Goal: Transaction & Acquisition: Purchase product/service

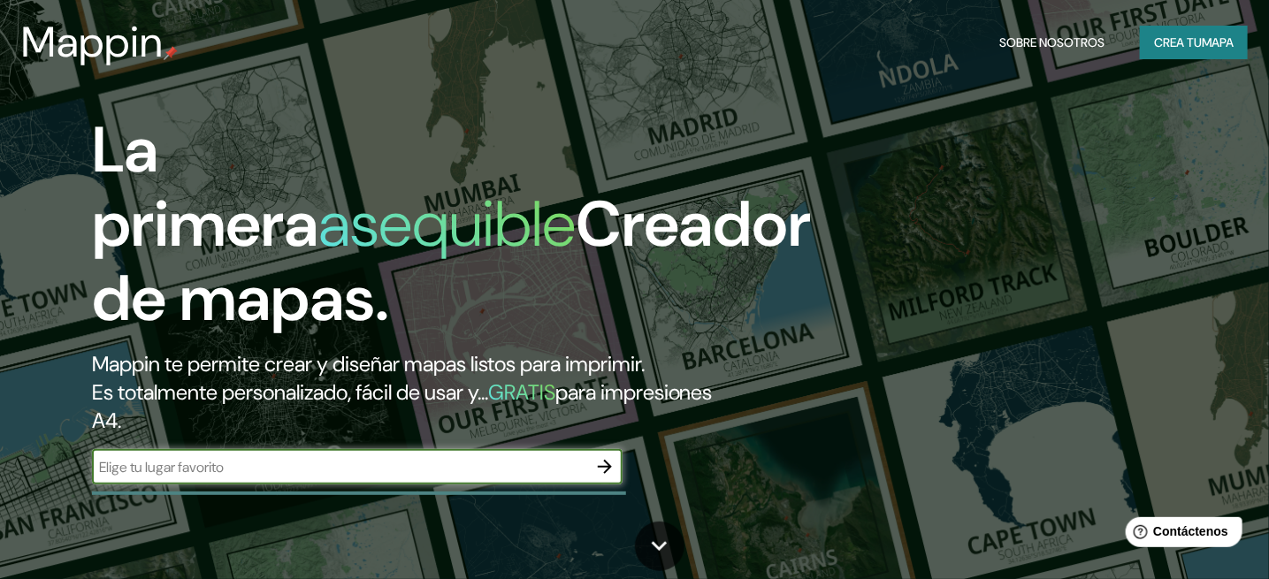
click at [1187, 50] on font "Crea tu" at bounding box center [1178, 42] width 48 height 16
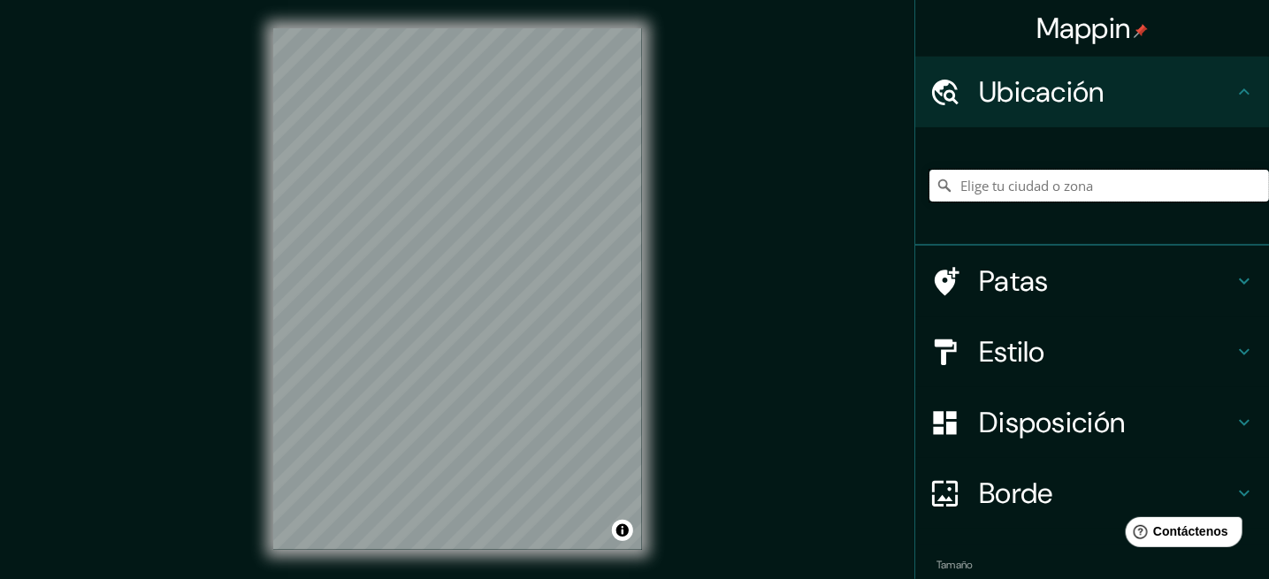
click at [991, 194] on input "Elige tu ciudad o zona" at bounding box center [1099, 186] width 340 height 32
click at [1215, 204] on div "Yauyos, [GEOGRAPHIC_DATA], [GEOGRAPHIC_DATA], [GEOGRAPHIC_DATA]" at bounding box center [1099, 186] width 340 height 88
drag, startPoint x: 1214, startPoint y: 189, endPoint x: 1037, endPoint y: 197, distance: 177.9
click at [1037, 197] on input "Yauyos, [GEOGRAPHIC_DATA], [GEOGRAPHIC_DATA], [GEOGRAPHIC_DATA]" at bounding box center [1099, 186] width 340 height 32
click at [1175, 185] on input "Vitis, [GEOGRAPHIC_DATA], [GEOGRAPHIC_DATA]" at bounding box center [1099, 186] width 340 height 32
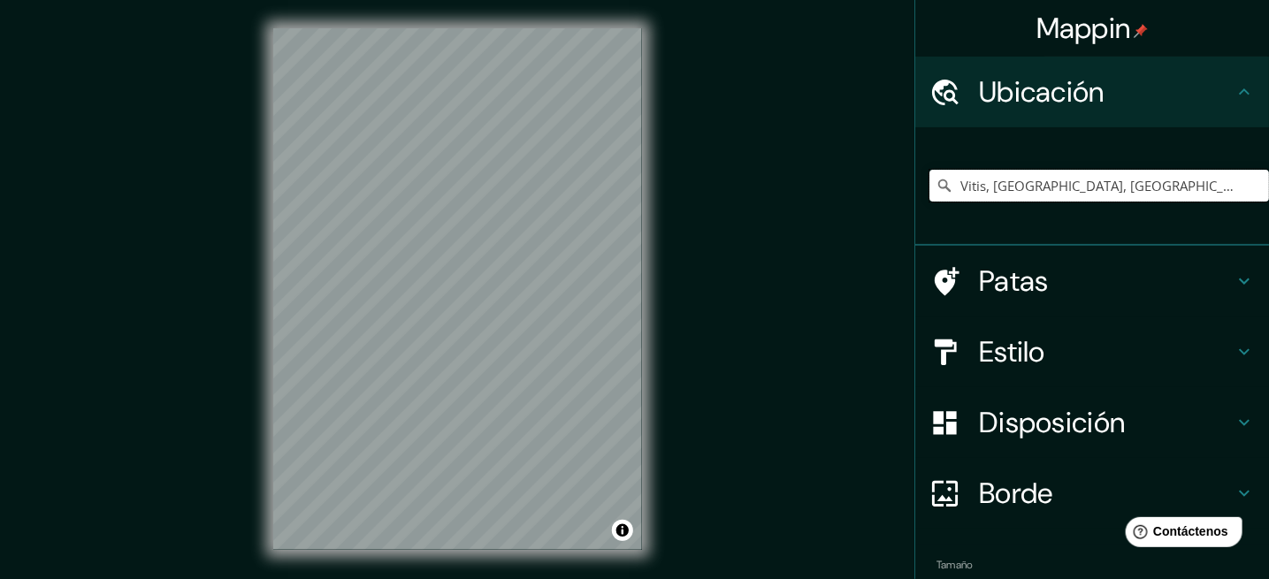
drag, startPoint x: 1175, startPoint y: 185, endPoint x: 815, endPoint y: 197, distance: 361.0
click at [816, 197] on div "Mappin Ubicación Vitis, [GEOGRAPHIC_DATA], [GEOGRAPHIC_DATA] Patas Estilo Dispo…" at bounding box center [634, 303] width 1269 height 607
type input "Yauyos, [GEOGRAPHIC_DATA], [GEOGRAPHIC_DATA], [GEOGRAPHIC_DATA]"
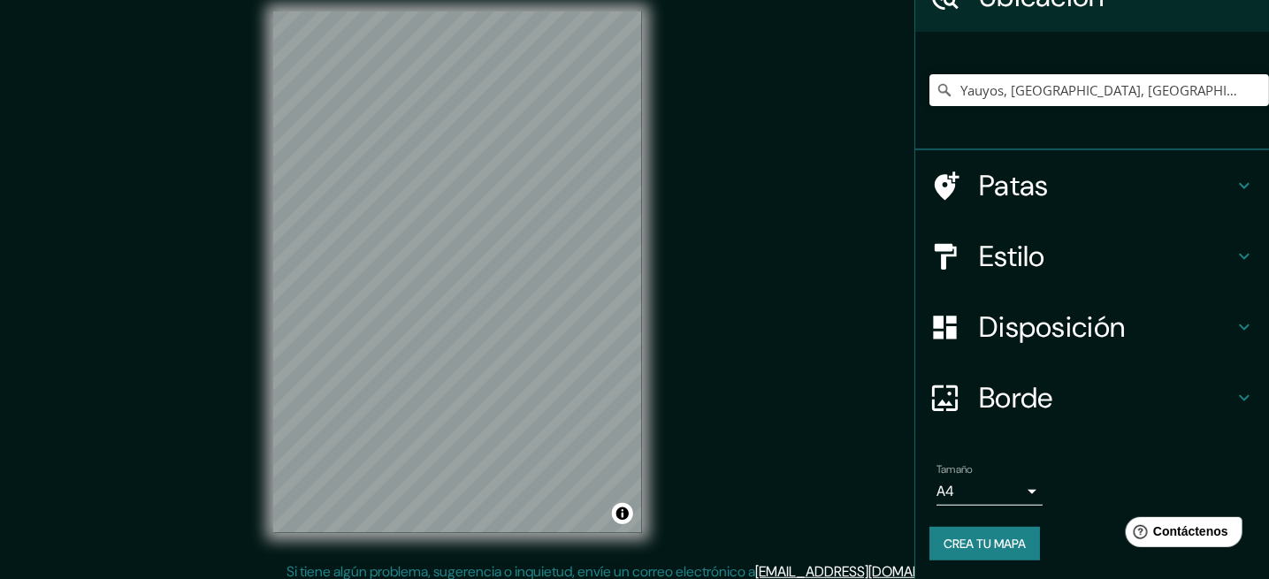
scroll to position [27, 0]
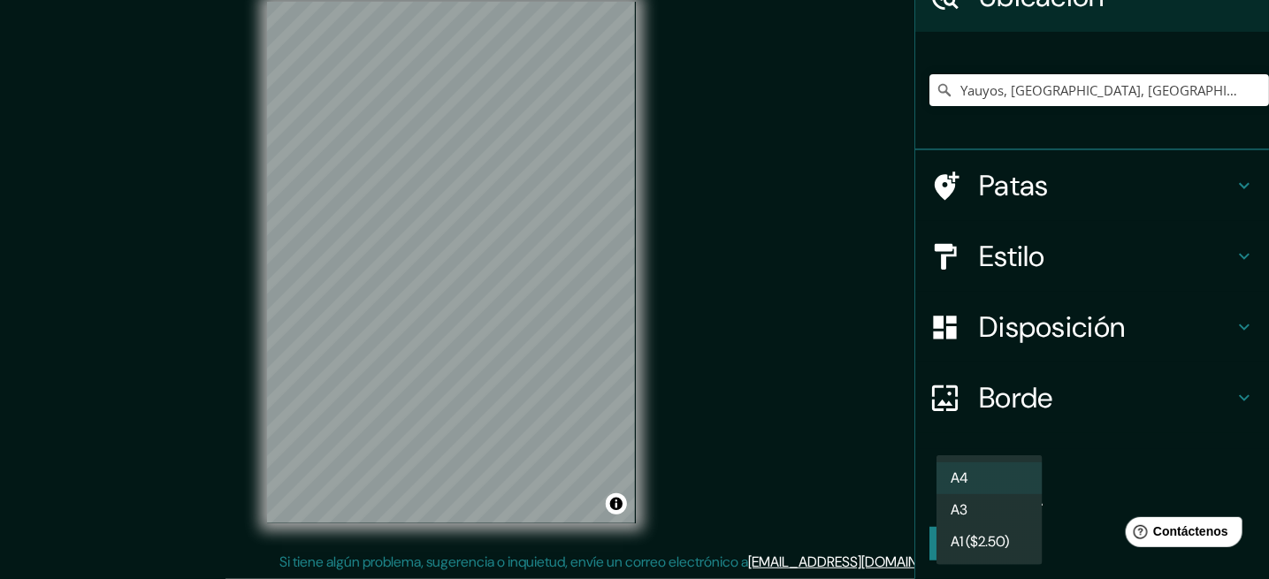
click at [1017, 486] on body "Mappin Ubicación Yauyos, [GEOGRAPHIC_DATA], [GEOGRAPHIC_DATA], [GEOGRAPHIC_DATA…" at bounding box center [634, 262] width 1269 height 579
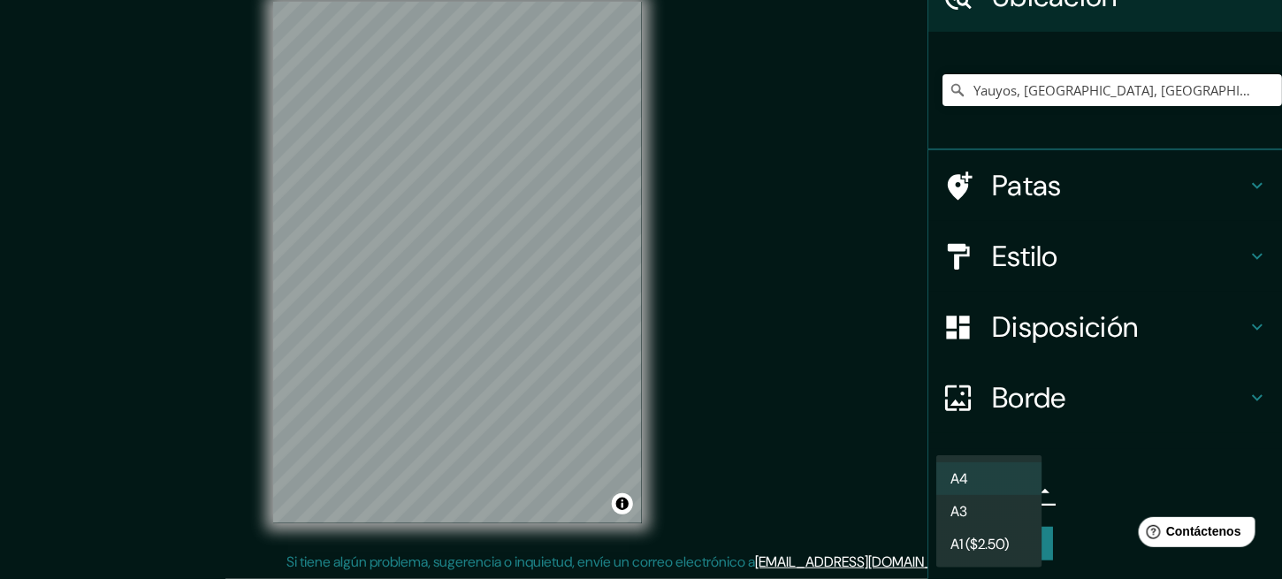
click at [997, 511] on li "A3" at bounding box center [990, 511] width 106 height 33
type input "a4"
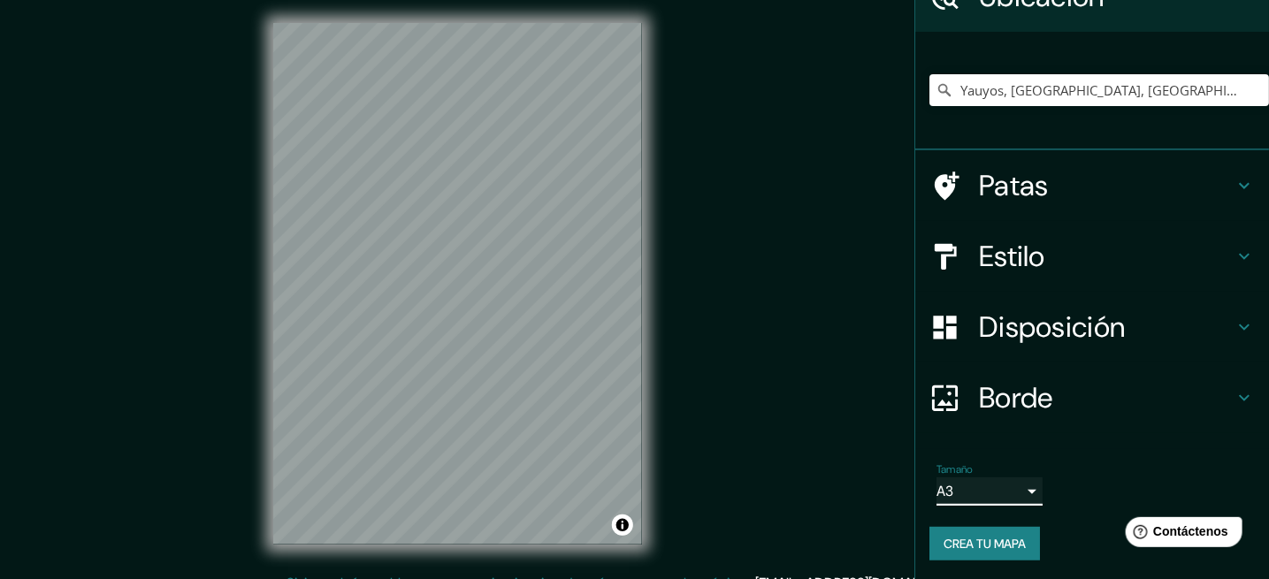
scroll to position [0, 0]
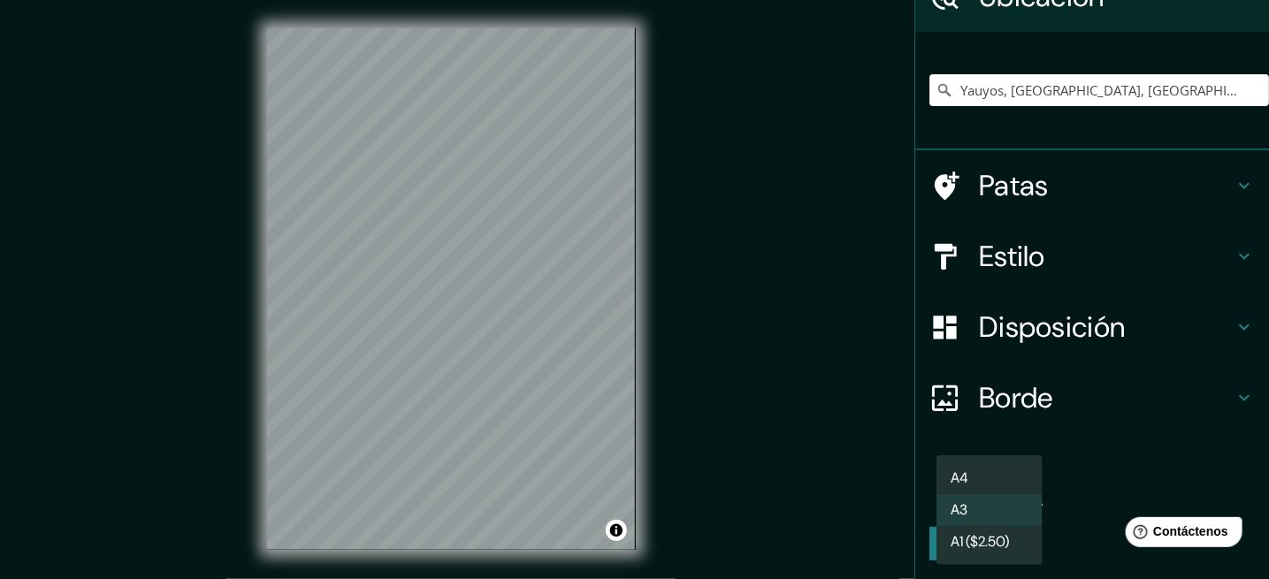
click at [993, 490] on body "Mappin Ubicación Yauyos, [GEOGRAPHIC_DATA], [GEOGRAPHIC_DATA], [GEOGRAPHIC_DATA…" at bounding box center [634, 289] width 1269 height 579
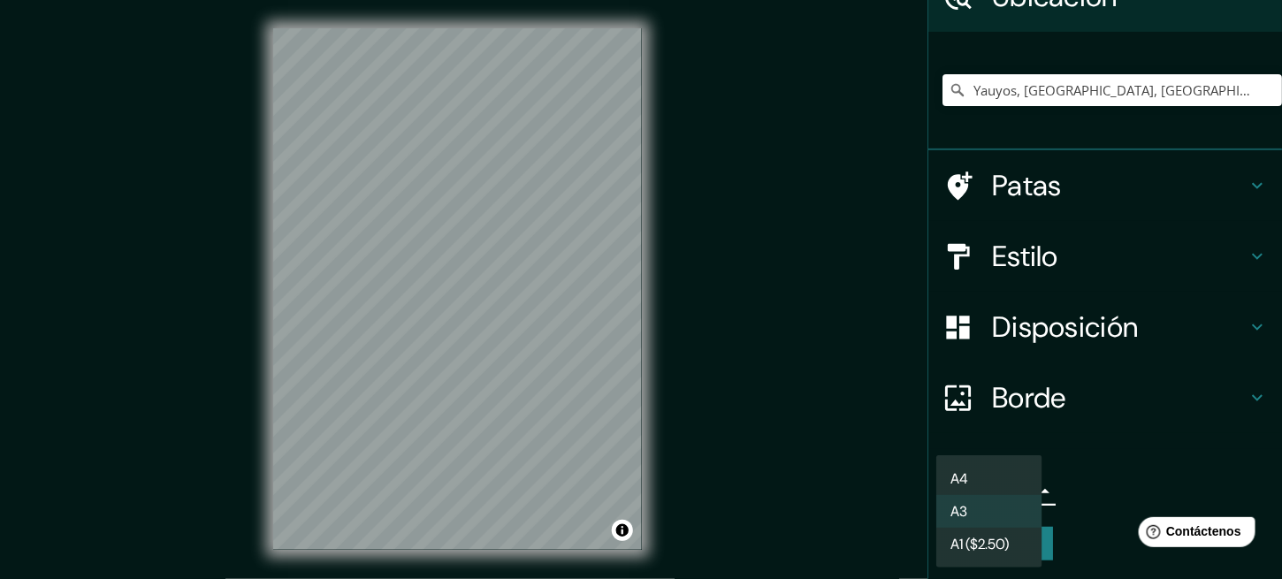
click at [899, 458] on div at bounding box center [641, 289] width 1282 height 579
